Goal: Understand site structure: Understand site structure

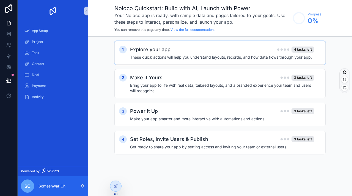
click at [187, 58] on h4 "These quick actions will help you understand layouts, records, and how data flo…" at bounding box center [222, 56] width 184 height 5
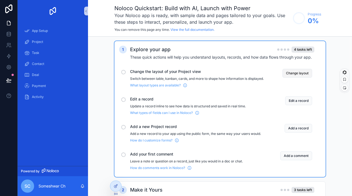
click at [300, 72] on button "Change layout" at bounding box center [297, 73] width 30 height 9
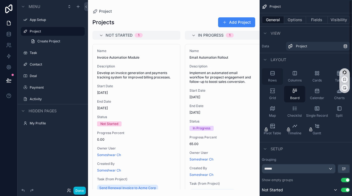
click at [273, 79] on span "Rows" at bounding box center [272, 80] width 9 height 4
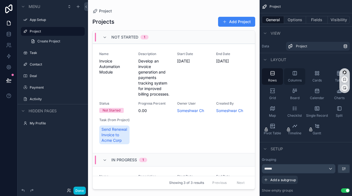
click at [293, 76] on div "Columns" at bounding box center [294, 76] width 21 height 16
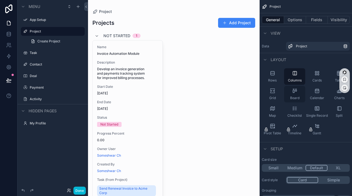
click at [294, 94] on div "Board" at bounding box center [294, 94] width 21 height 16
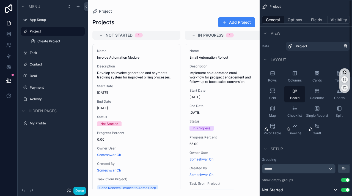
click at [269, 31] on div "View" at bounding box center [271, 33] width 19 height 7
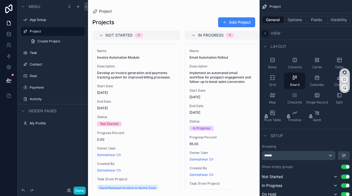
click at [268, 32] on div "scrollable content" at bounding box center [265, 33] width 7 height 7
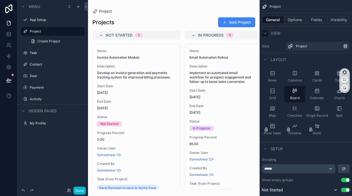
click at [268, 32] on div "scrollable content" at bounding box center [265, 33] width 7 height 7
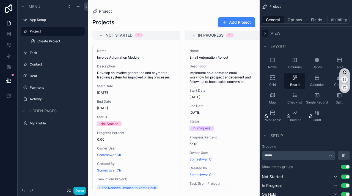
click at [268, 32] on div "scrollable content" at bounding box center [265, 33] width 7 height 7
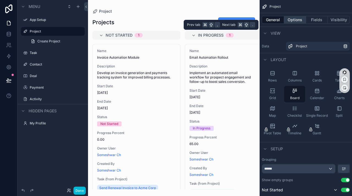
click at [293, 21] on button "Options" at bounding box center [295, 20] width 22 height 8
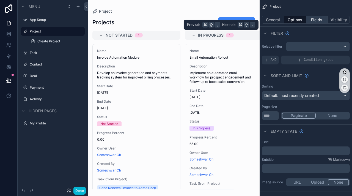
click at [307, 19] on button "Fields" at bounding box center [317, 20] width 22 height 8
